Goal: Task Accomplishment & Management: Complete application form

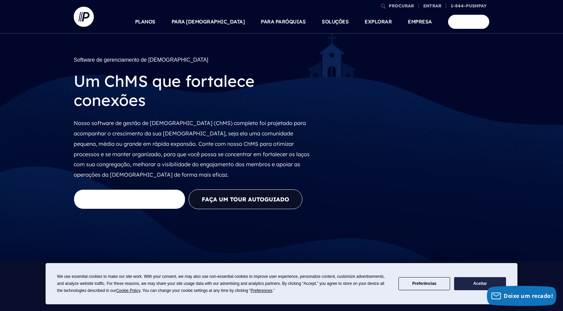
click at [479, 282] on font "Aceitar" at bounding box center [480, 283] width 14 height 5
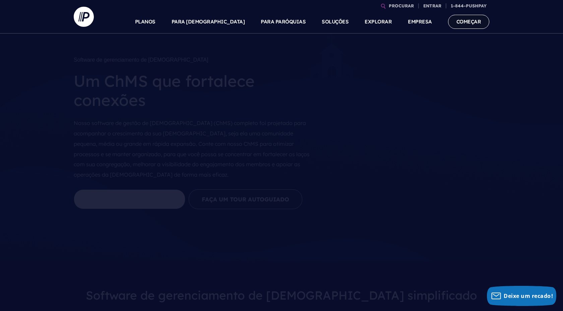
click at [461, 23] on font "COMEÇAR" at bounding box center [469, 21] width 25 height 6
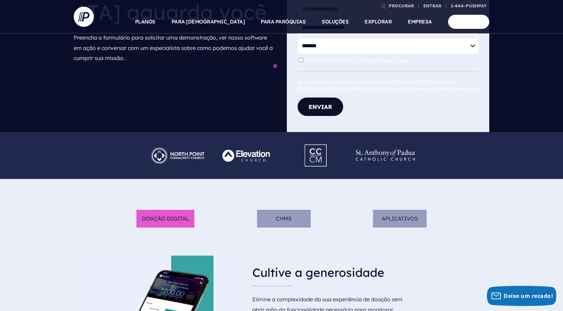
scroll to position [201, 0]
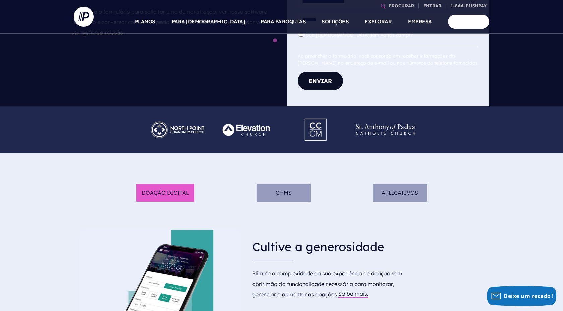
click at [285, 189] on font "ChMS" at bounding box center [284, 192] width 16 height 7
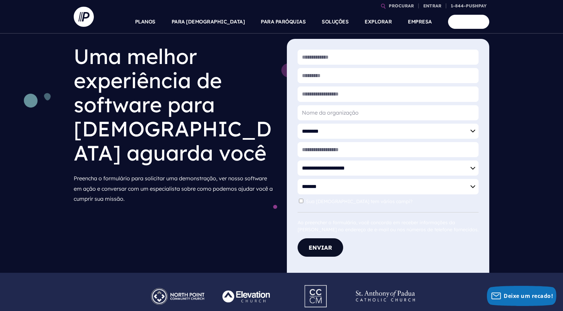
scroll to position [0, 0]
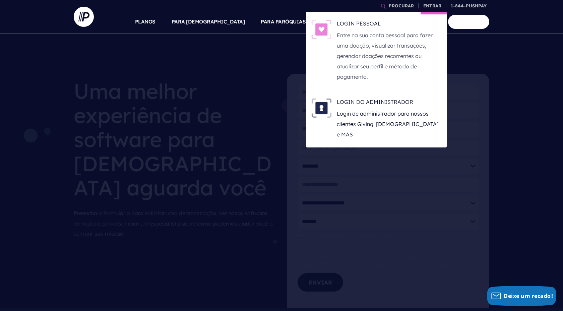
click at [351, 44] on font "Entre na sua conta pessoal para fazer uma doação, visualizar transações, gerenc…" at bounding box center [385, 56] width 96 height 48
